Goal: Find specific page/section: Locate a particular part of the current website

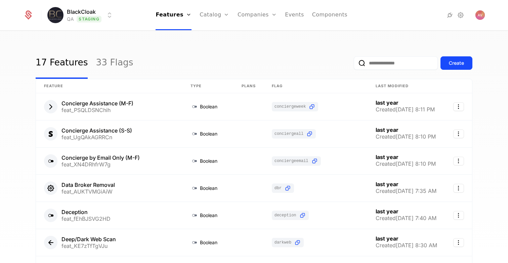
click at [152, 56] on div "17 Features 33 Flags Create" at bounding box center [254, 63] width 437 height 32
click at [90, 15] on html "BlackCloak QA Staging Features Features Flags Catalog Plans Add Ons Credits Con…" at bounding box center [254, 131] width 508 height 263
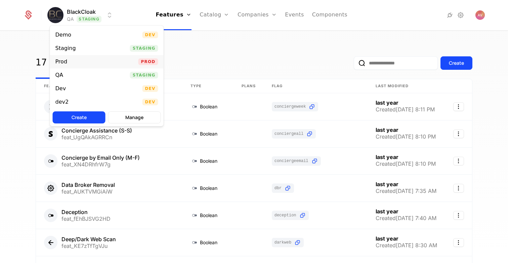
click at [76, 58] on div "Prod Prod" at bounding box center [107, 61] width 114 height 13
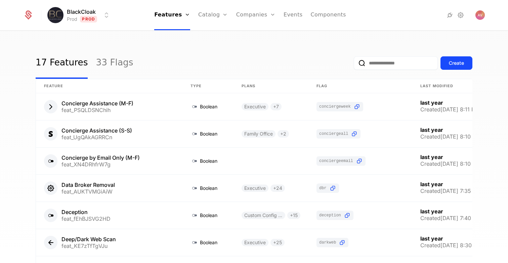
click at [121, 37] on div "17 Features 33 Flags Create Feature Type Plans Flag Last Modified Concierge Ass…" at bounding box center [254, 149] width 508 height 236
click at [208, 44] on div "17 Features 33 Flags Create Feature Type Plans Flag Last Modified Concierge Ass…" at bounding box center [254, 149] width 508 height 236
click at [217, 17] on link "Catalog" at bounding box center [213, 15] width 30 height 30
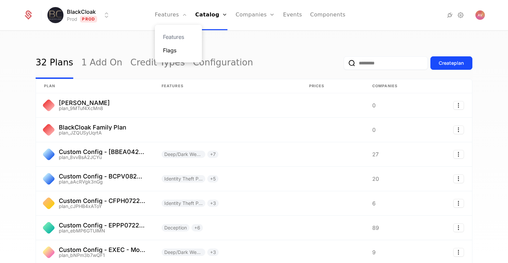
click at [177, 47] on link "Flags" at bounding box center [178, 50] width 31 height 8
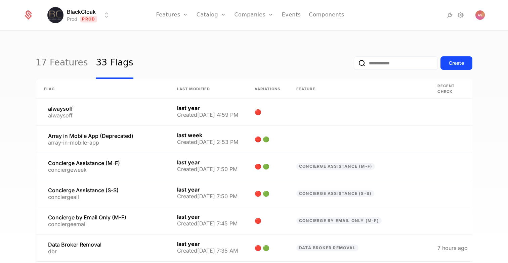
click at [249, 53] on div "17 Features 33 Flags Create" at bounding box center [254, 63] width 437 height 32
click at [385, 67] on input "email" at bounding box center [396, 62] width 84 height 13
type input "*****"
click at [291, 61] on div "17 Features 33 Flags Create" at bounding box center [254, 63] width 437 height 32
click at [390, 58] on input "email" at bounding box center [396, 62] width 84 height 13
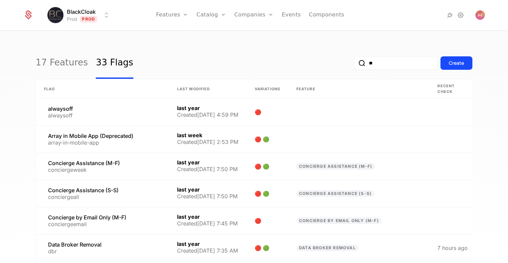
type input "***"
type input "*"
click at [397, 65] on input "email" at bounding box center [396, 62] width 84 height 13
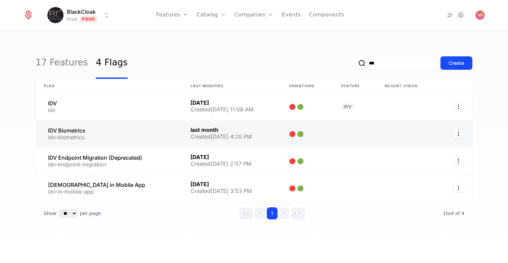
type input "***"
click at [137, 130] on link at bounding box center [109, 134] width 146 height 27
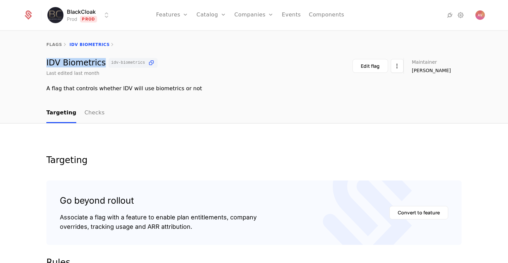
drag, startPoint x: 46, startPoint y: 63, endPoint x: 96, endPoint y: 67, distance: 50.5
click at [96, 67] on div "IDV Biometrics idv-biometrics Last edited last month Edit flag Maintainer [PERS…" at bounding box center [254, 75] width 437 height 35
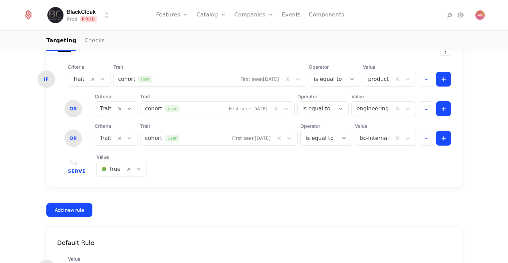
scroll to position [239, 0]
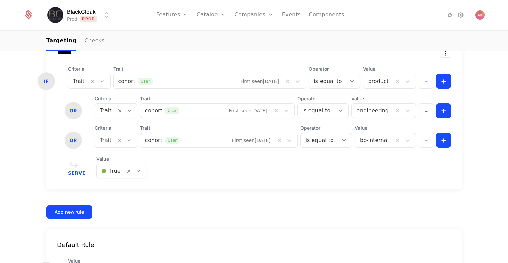
click at [329, 171] on div "Serve Value 🟢 True" at bounding box center [259, 167] width 383 height 23
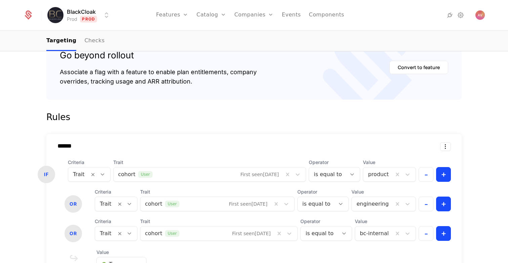
scroll to position [0, 0]
